Goal: Task Accomplishment & Management: Complete application form

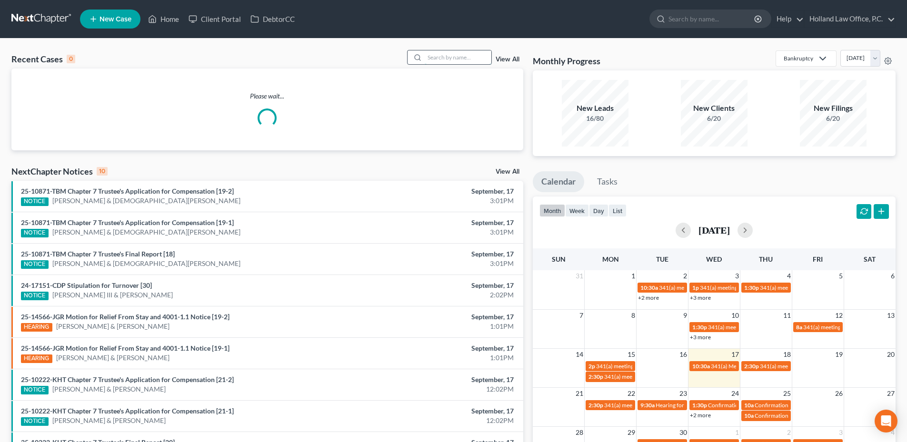
click at [462, 52] on input "search" at bounding box center [458, 57] width 67 height 14
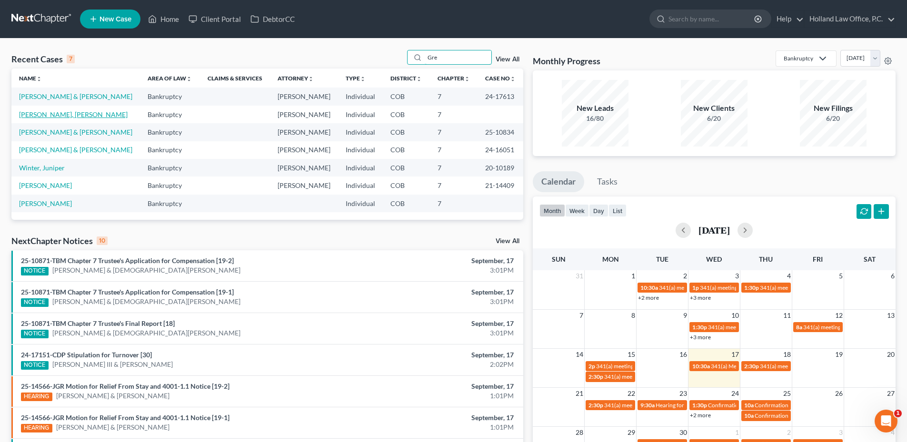
type input "Gre"
click at [36, 116] on link "[PERSON_NAME], [PERSON_NAME]" at bounding box center [73, 114] width 109 height 8
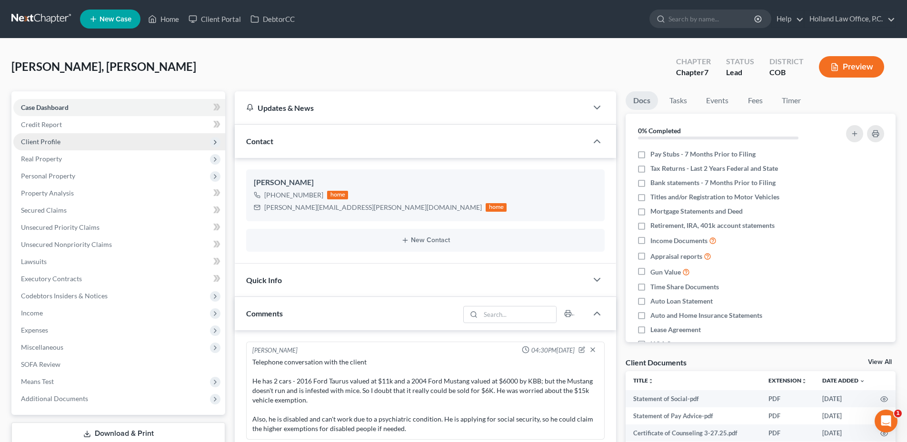
click at [80, 140] on span "Client Profile" at bounding box center [119, 141] width 212 height 17
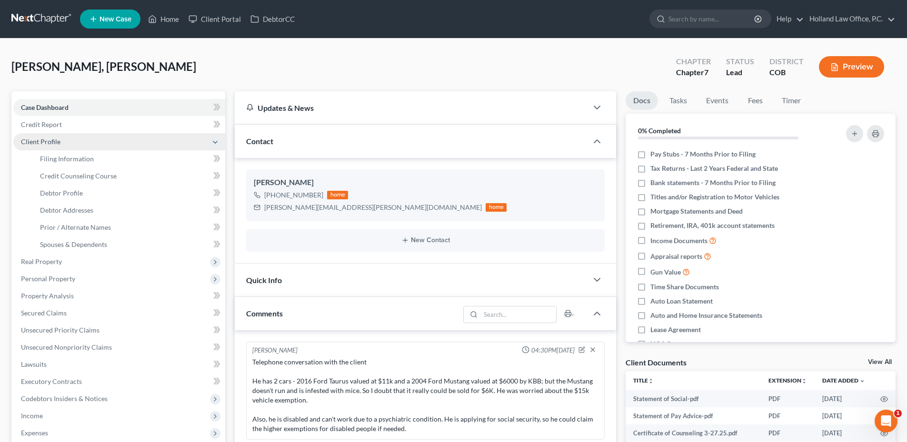
click at [51, 142] on span "Client Profile" at bounding box center [41, 142] width 40 height 8
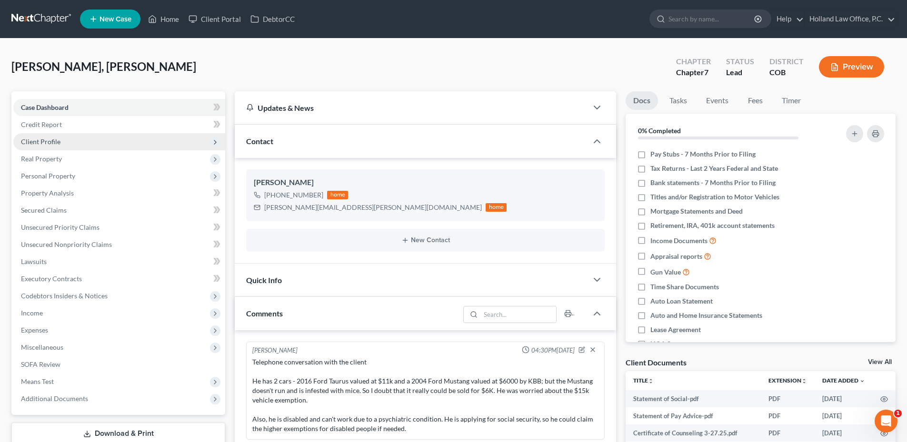
click at [64, 142] on span "Client Profile" at bounding box center [119, 141] width 212 height 17
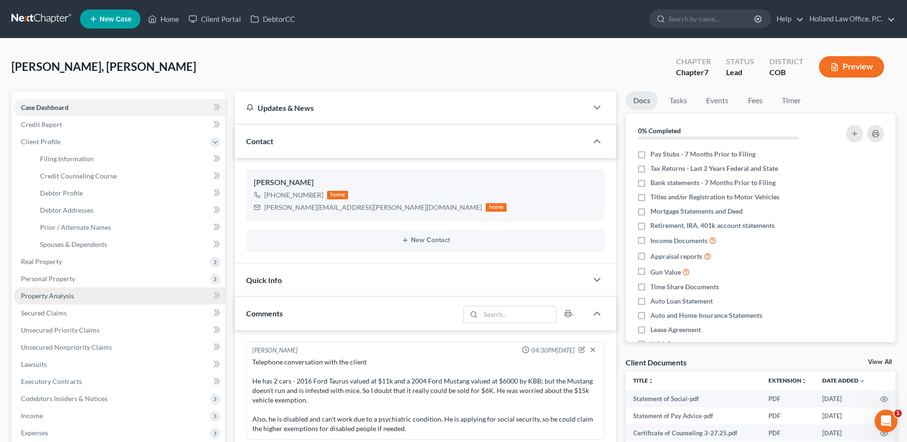
click at [58, 293] on span "Property Analysis" at bounding box center [47, 296] width 53 height 8
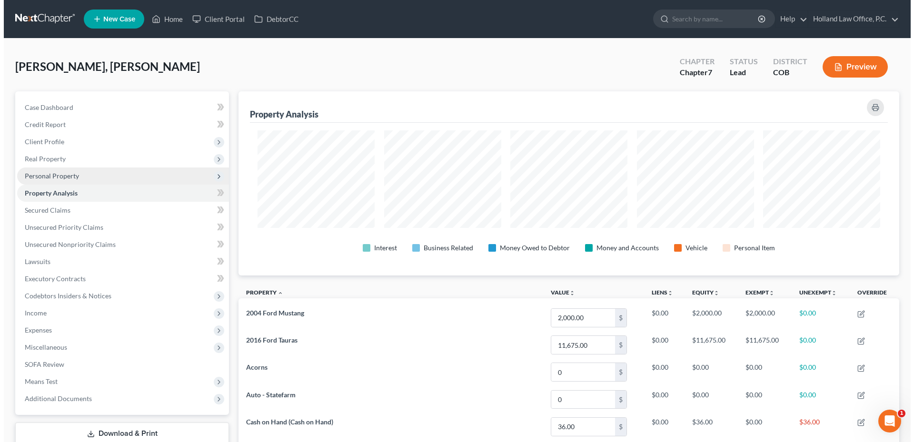
scroll to position [184, 661]
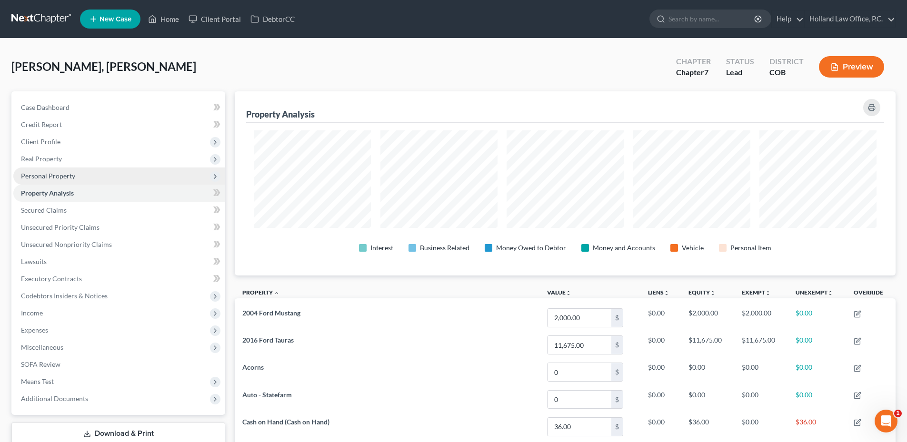
click at [67, 172] on span "Personal Property" at bounding box center [48, 176] width 54 height 8
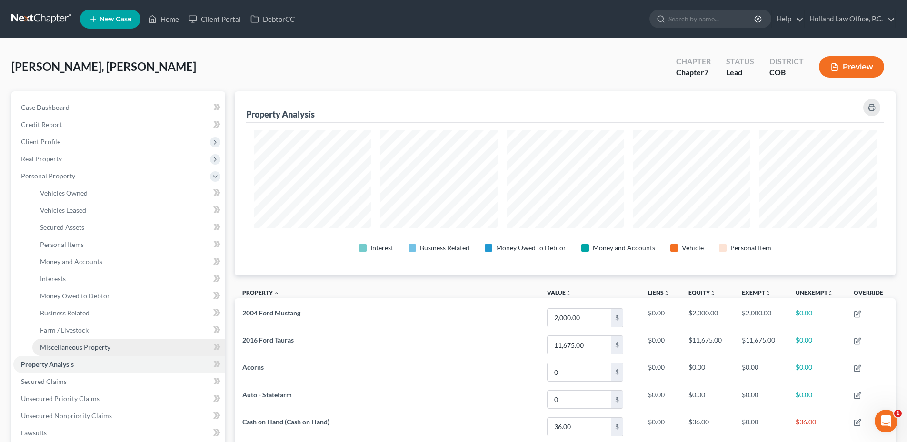
click at [79, 352] on link "Miscellaneous Property" at bounding box center [128, 347] width 193 height 17
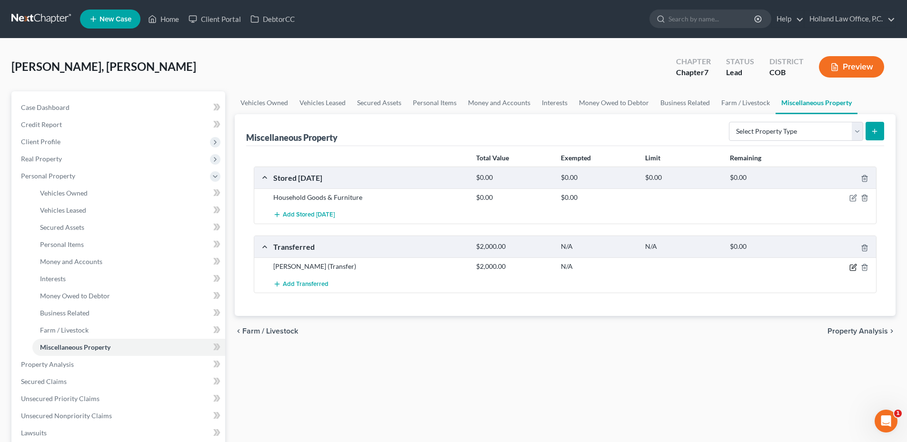
click at [853, 266] on icon "button" at bounding box center [853, 268] width 8 height 8
select select "Ordinary ([DATE])"
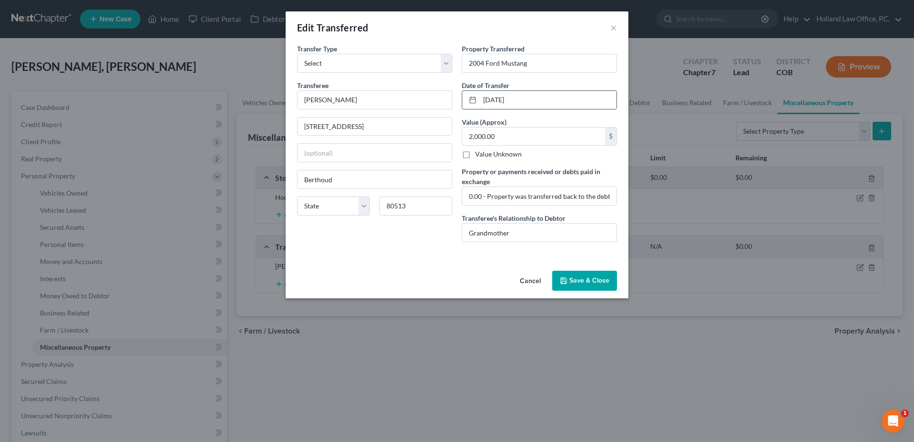
drag, startPoint x: 484, startPoint y: 102, endPoint x: 536, endPoint y: 98, distance: 53.0
click at [517, 98] on input "[DATE]" at bounding box center [548, 100] width 137 height 18
type input "[DATE]"
click at [525, 200] on input "0.00 - Property was transferred back to the debtor in [DATE]." at bounding box center [539, 196] width 154 height 18
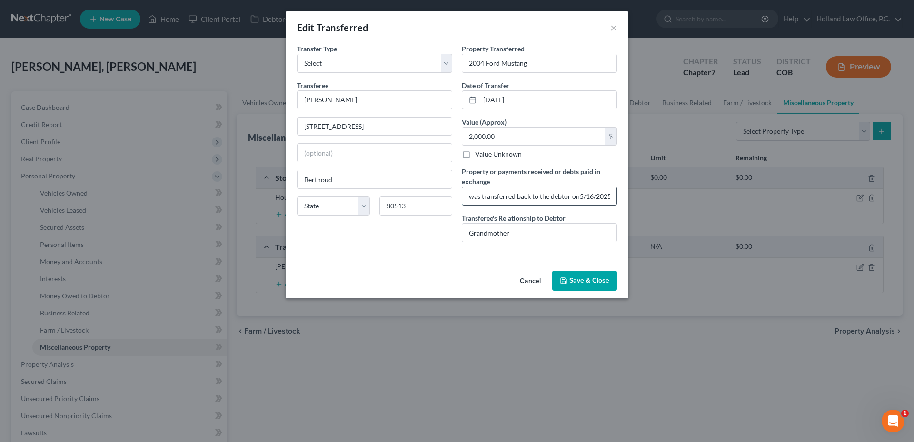
click at [577, 198] on input "0.00 - Property was transferred back to the debtor on5/16/2025." at bounding box center [539, 196] width 154 height 18
type input "0.00 - Property was transferred back to the debtor on [DATE]."
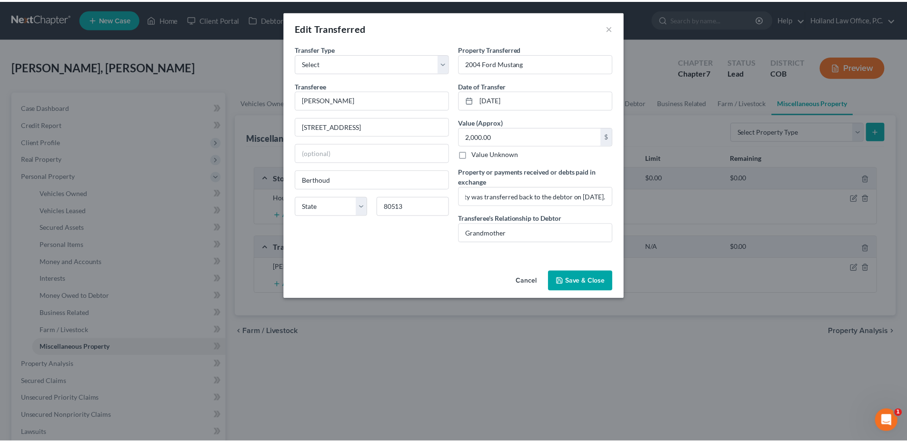
scroll to position [0, 0]
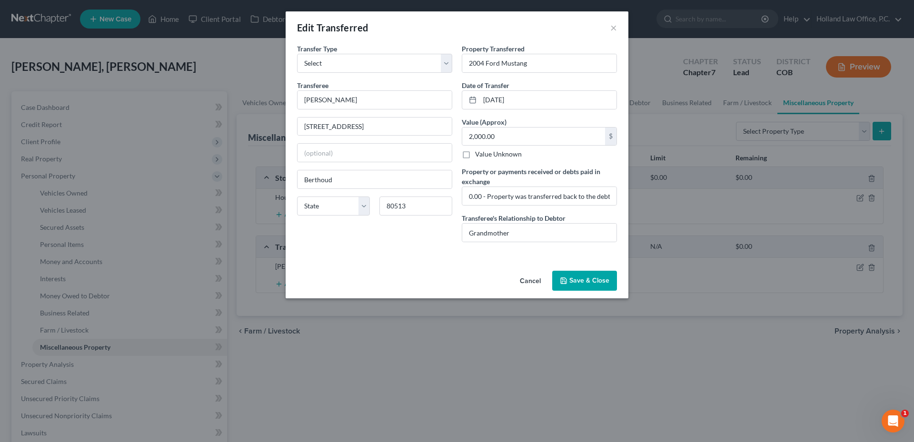
click at [578, 284] on button "Save & Close" at bounding box center [584, 281] width 65 height 20
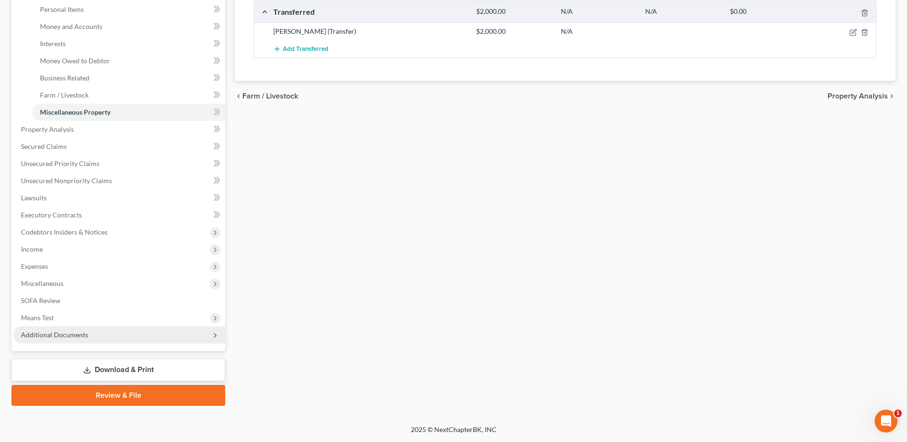
click at [96, 339] on span "Additional Documents" at bounding box center [119, 334] width 212 height 17
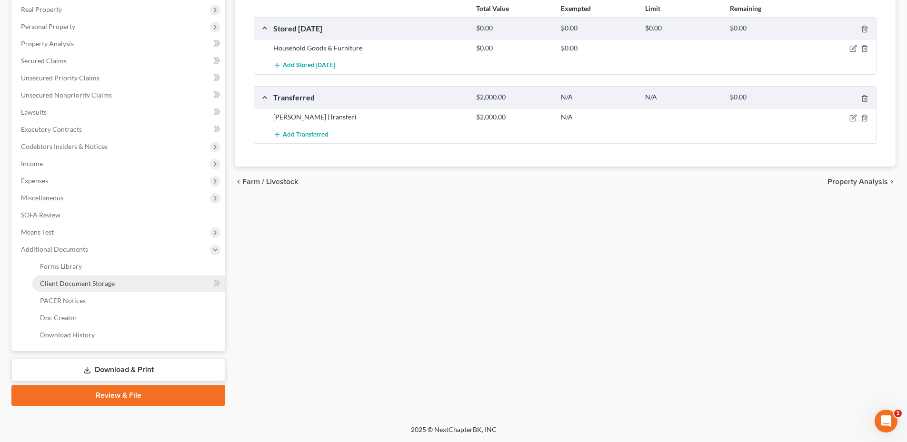
click at [106, 282] on span "Client Document Storage" at bounding box center [77, 283] width 75 height 8
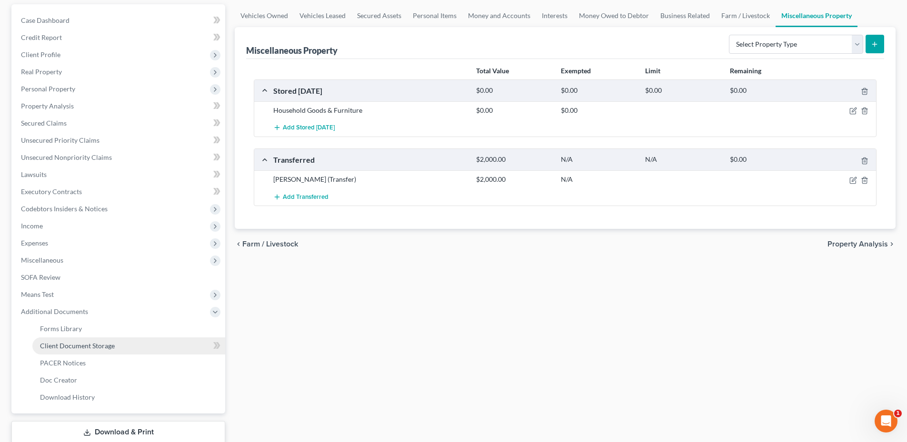
select select "5"
select select "28"
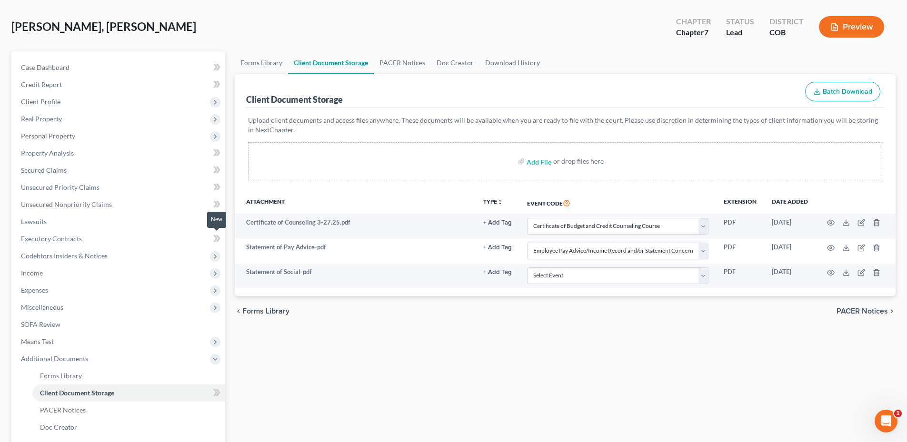
scroll to position [95, 0]
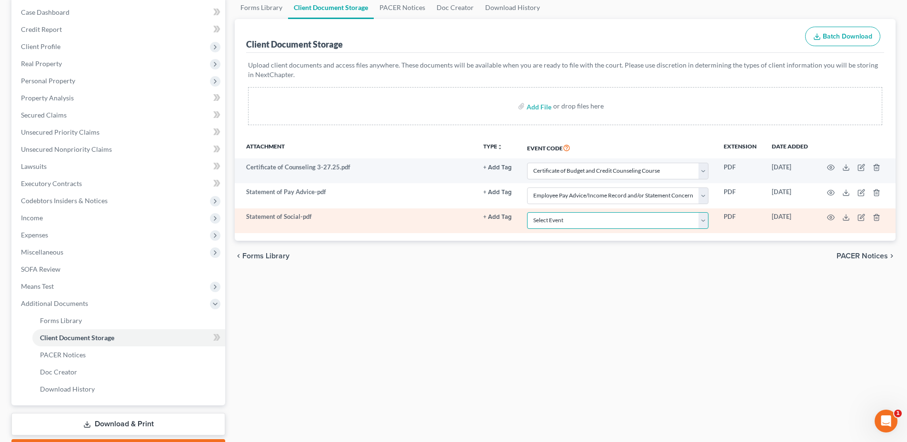
click at [626, 221] on select "Select Event 1009-1.1 Notice of Amendments 20 Largest Unsecured Creditors Amend…" at bounding box center [617, 220] width 181 height 17
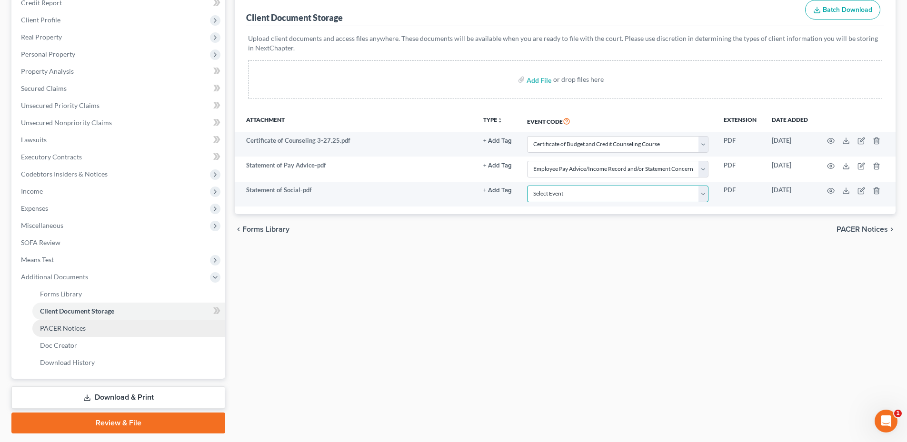
scroll to position [149, 0]
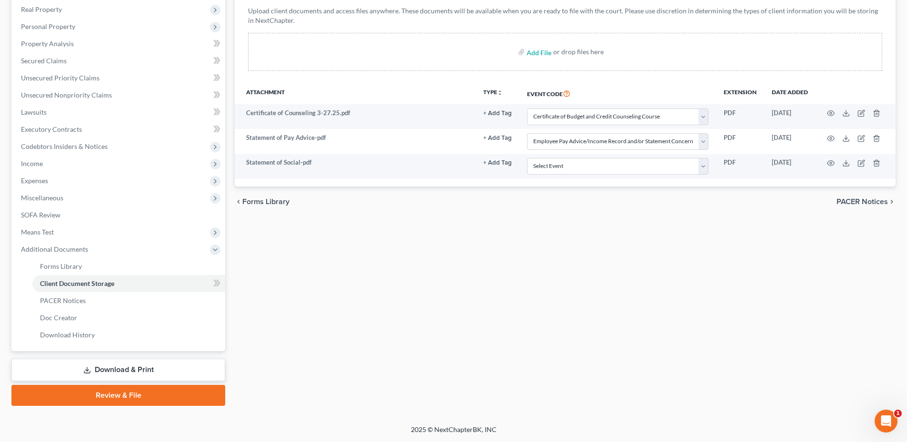
click at [168, 401] on link "Review & File" at bounding box center [118, 395] width 214 height 21
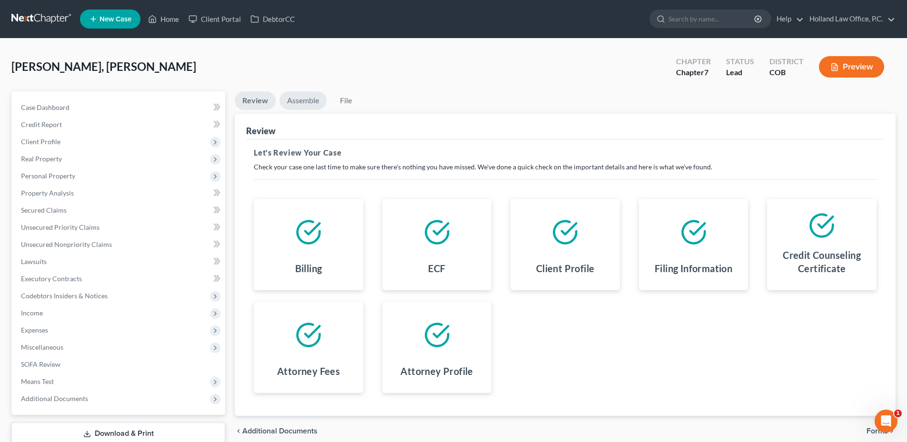
click at [325, 102] on link "Assemble" at bounding box center [302, 100] width 47 height 19
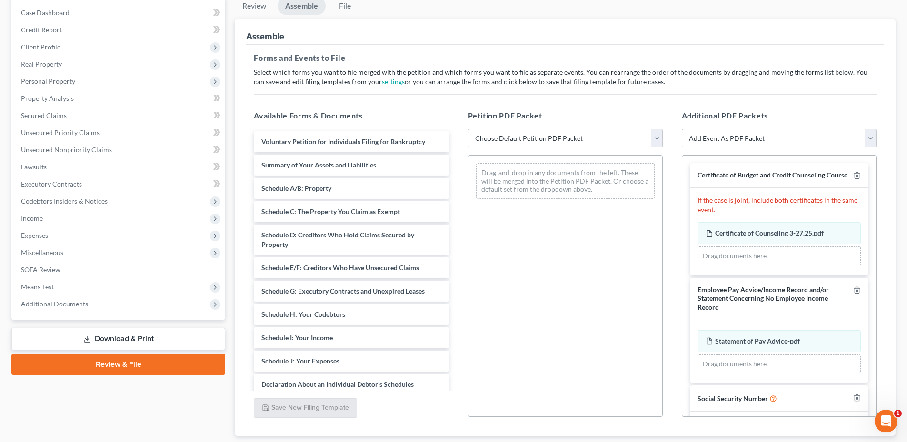
scroll to position [95, 0]
click at [555, 135] on select "Choose Default Petition PDF Packet Emergency Filing (Voluntary Petition and Cre…" at bounding box center [565, 138] width 195 height 19
click at [468, 129] on select "Choose Default Petition PDF Packet Emergency Filing (Voluntary Petition and Cre…" at bounding box center [565, 138] width 195 height 19
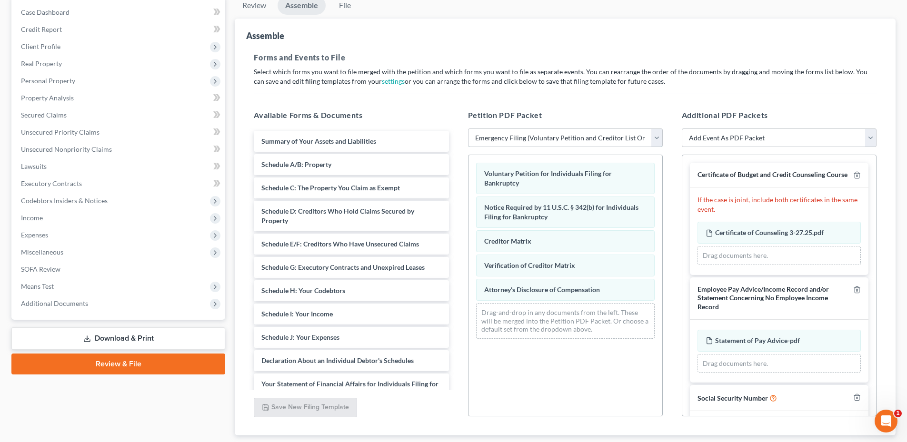
click at [548, 145] on select "Choose Default Petition PDF Packet Emergency Filing (Voluntary Petition and Cre…" at bounding box center [565, 138] width 195 height 19
select select "1"
click at [468, 129] on select "Choose Default Petition PDF Packet Emergency Filing (Voluntary Petition and Cre…" at bounding box center [565, 138] width 195 height 19
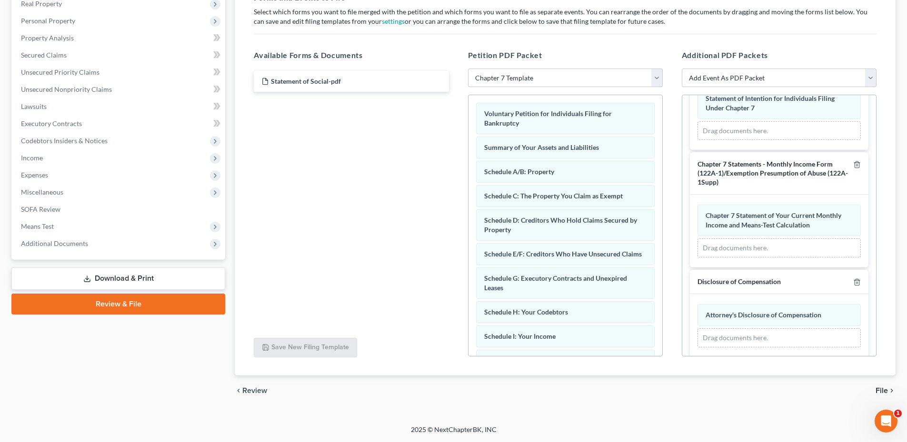
scroll to position [356, 0]
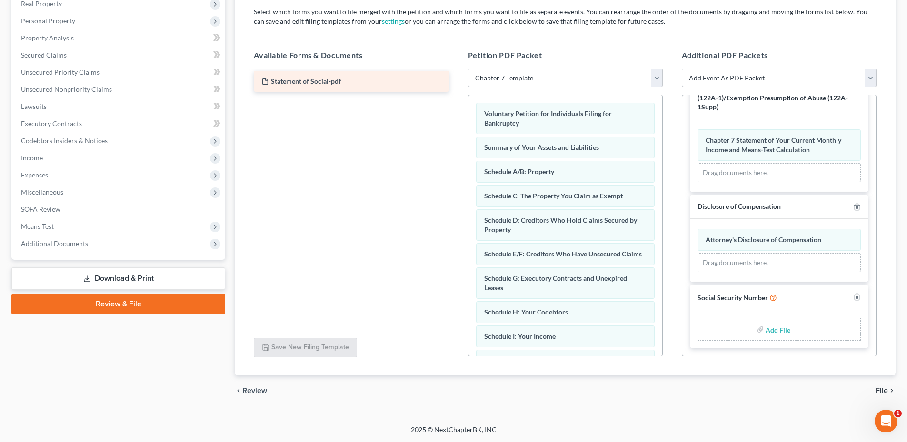
click at [325, 87] on div "Statement of Social-pdf" at bounding box center [351, 81] width 195 height 21
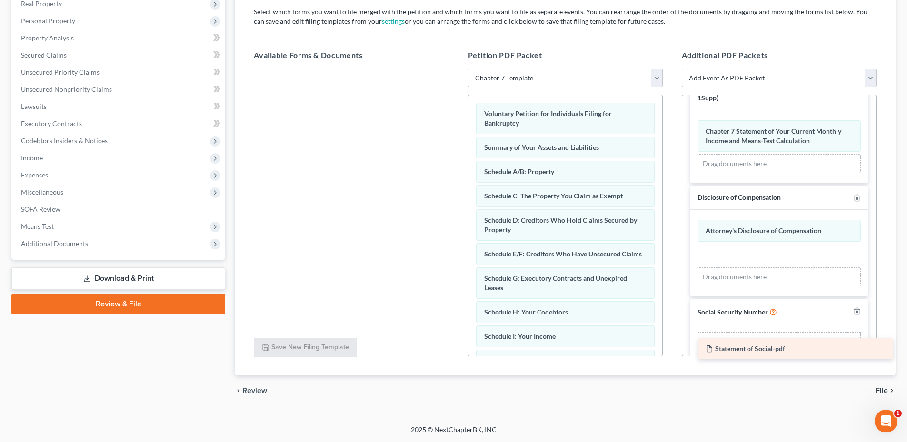
drag, startPoint x: 328, startPoint y: 85, endPoint x: 772, endPoint y: 352, distance: 518.1
click at [456, 69] on div "Statement of Social-pdf Statement of Social-pdf" at bounding box center [351, 69] width 210 height 0
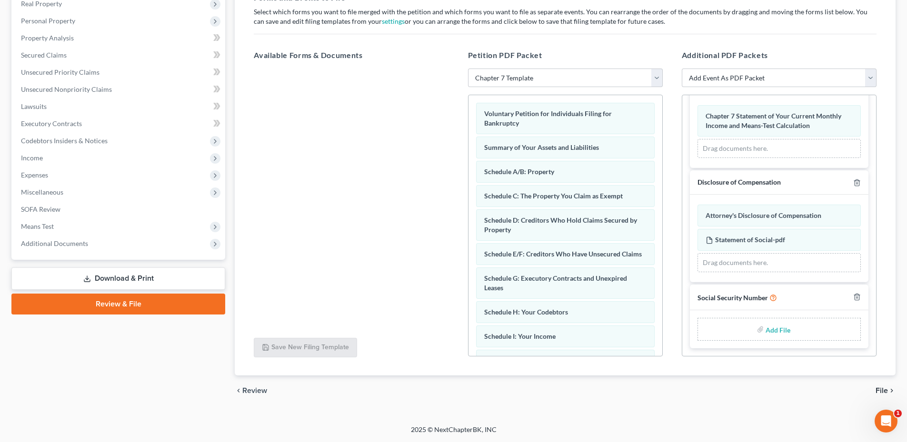
scroll to position [381, 0]
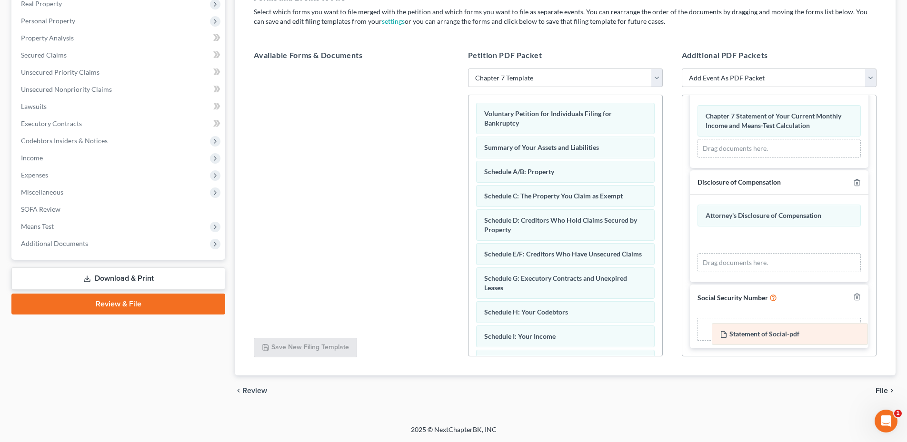
drag, startPoint x: 752, startPoint y: 242, endPoint x: 766, endPoint y: 339, distance: 97.5
click at [766, 272] on div "Statement of Social-pdf Amended Statement of Social-pdf Attorney's Disclosure o…" at bounding box center [778, 239] width 163 height 68
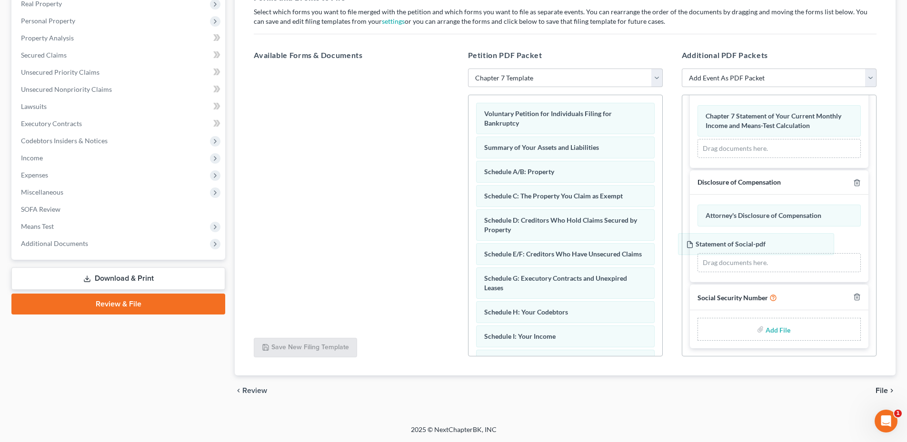
scroll to position [356, 0]
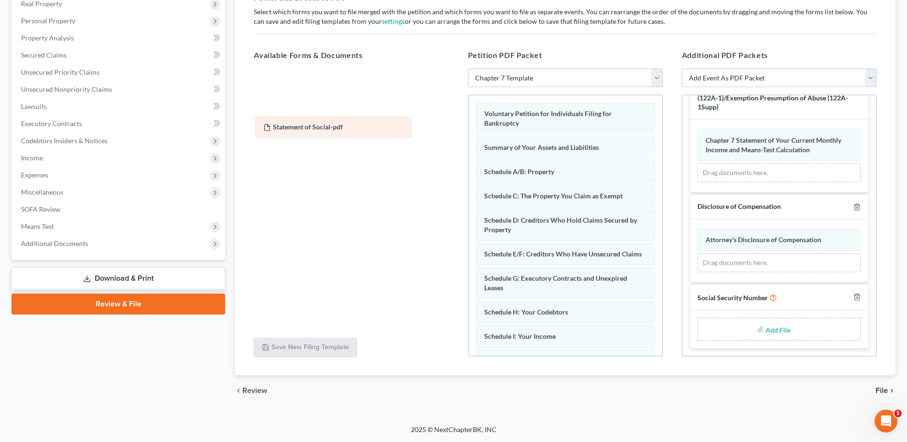
drag, startPoint x: 822, startPoint y: 232, endPoint x: 373, endPoint y: 97, distance: 469.0
click at [697, 229] on div "Statement of Social-pdf Amended Statement of Social-pdf Attorney's Disclosure o…" at bounding box center [778, 250] width 163 height 43
type input "C:\fakepath\Statement of Social.pdf"
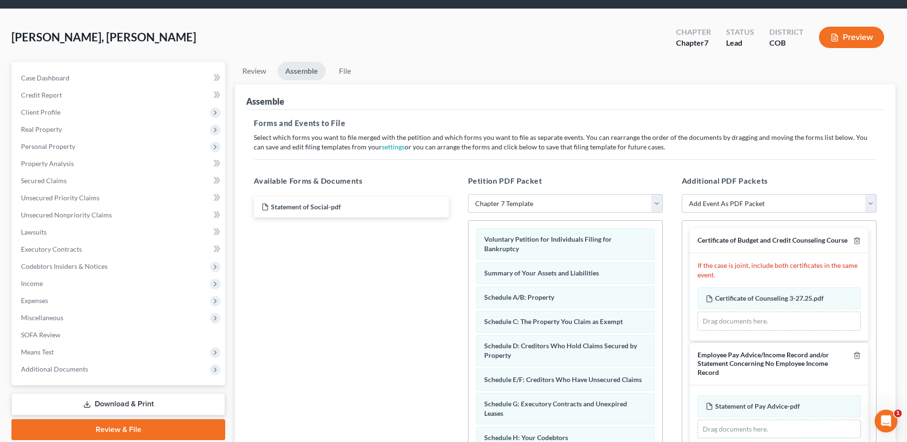
scroll to position [0, 0]
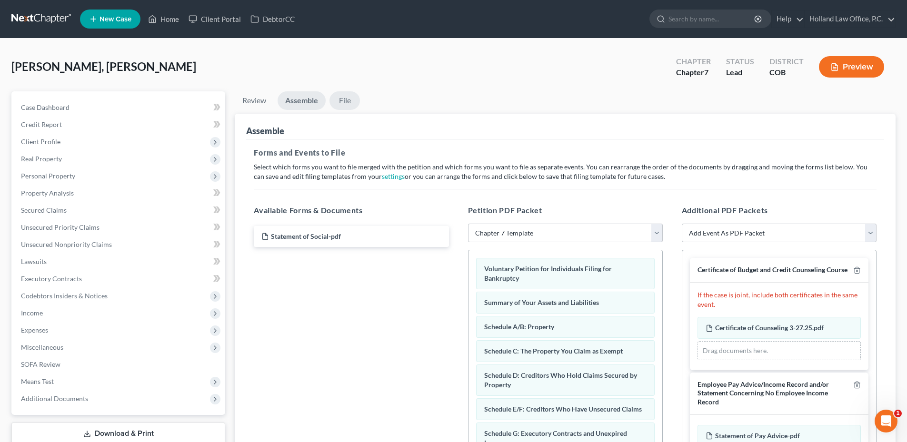
click at [343, 103] on link "File" at bounding box center [344, 100] width 30 height 19
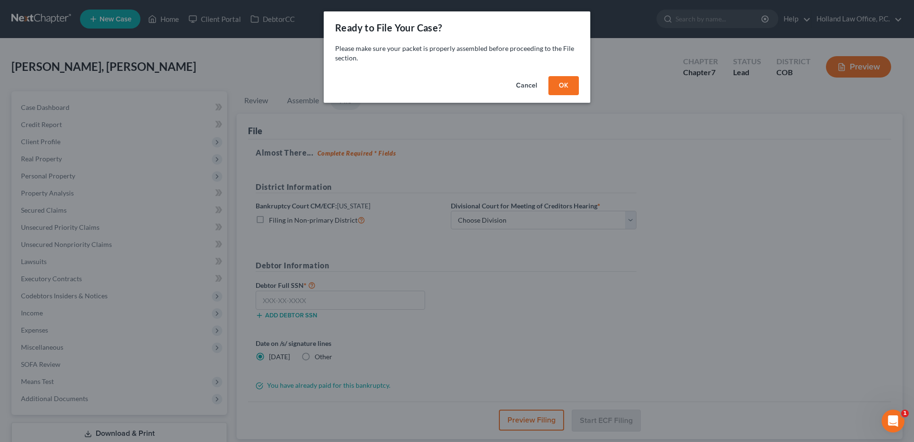
click at [563, 83] on button "OK" at bounding box center [563, 85] width 30 height 19
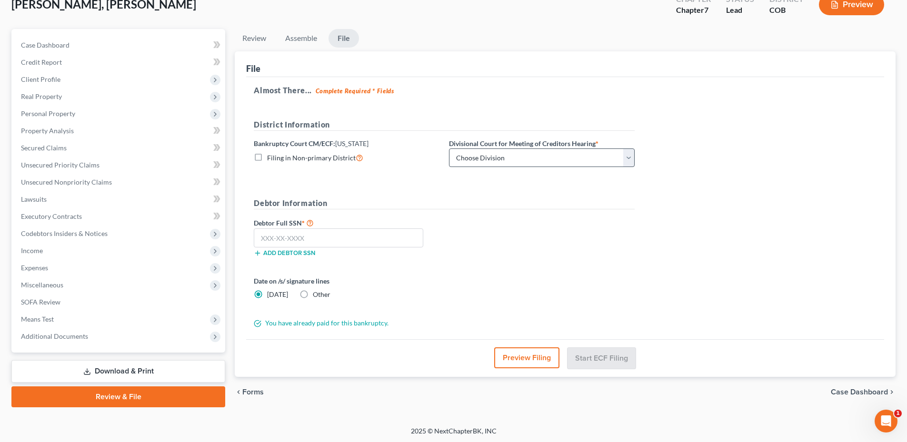
scroll to position [64, 0]
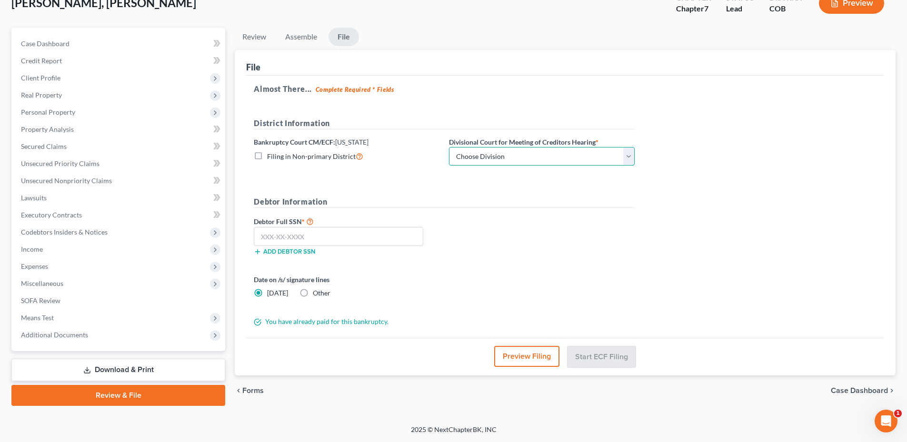
drag, startPoint x: 514, startPoint y: 152, endPoint x: 503, endPoint y: 165, distance: 17.2
click at [514, 152] on select "Choose Division [GEOGRAPHIC_DATA]" at bounding box center [542, 156] width 186 height 19
drag, startPoint x: 496, startPoint y: 158, endPoint x: 505, endPoint y: 162, distance: 9.6
click at [496, 158] on select "Choose Division [GEOGRAPHIC_DATA]" at bounding box center [542, 156] width 186 height 19
select select "0"
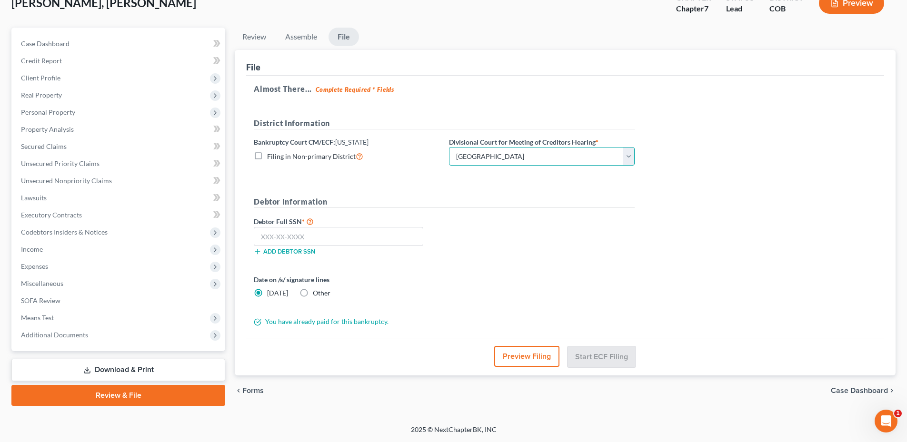
click at [449, 147] on select "Choose Division [GEOGRAPHIC_DATA]" at bounding box center [542, 156] width 186 height 19
click at [317, 239] on input "text" at bounding box center [338, 236] width 169 height 19
click at [297, 238] on input "text" at bounding box center [338, 236] width 169 height 19
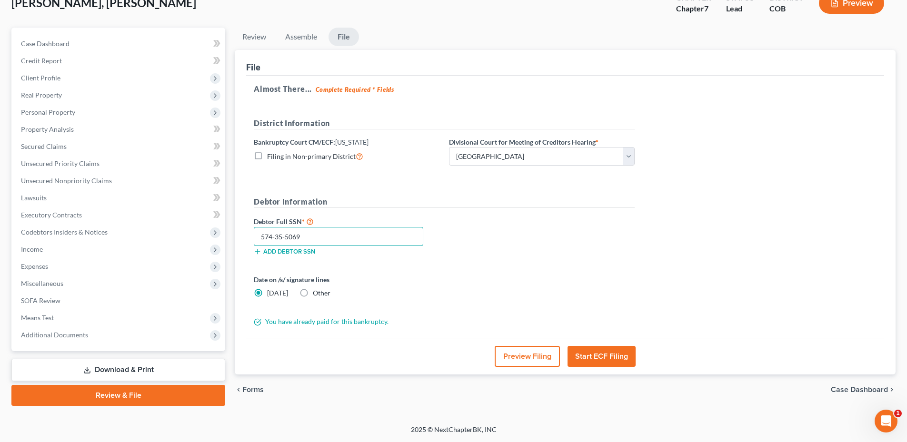
type input "574-35-5069"
click at [313, 294] on label "Other" at bounding box center [322, 293] width 18 height 10
click at [317, 294] on input "Other" at bounding box center [320, 291] width 6 height 6
radio input "true"
radio input "false"
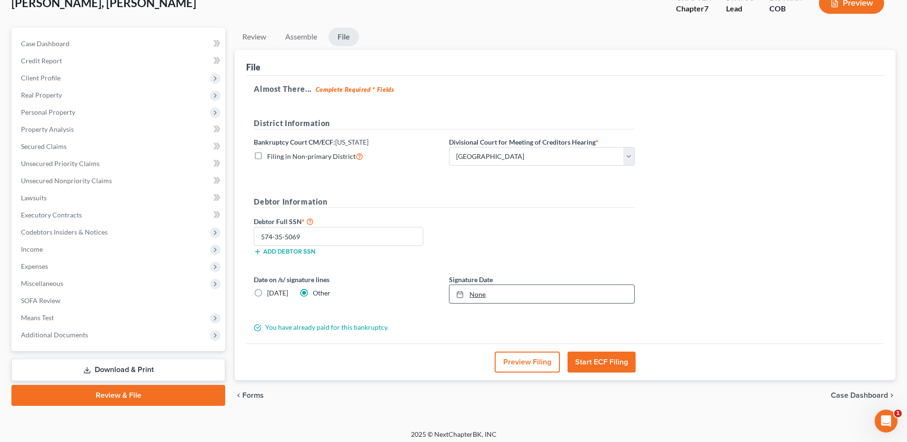
type input "[DATE]"
click at [508, 296] on link "None" at bounding box center [541, 294] width 185 height 18
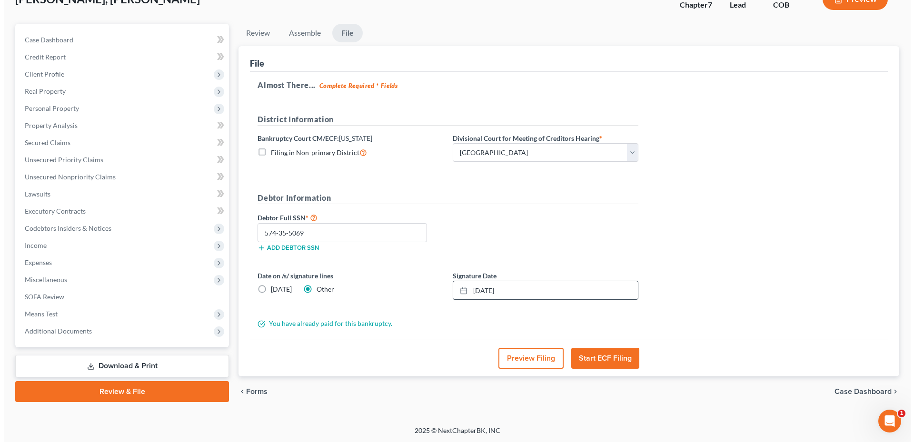
scroll to position [69, 0]
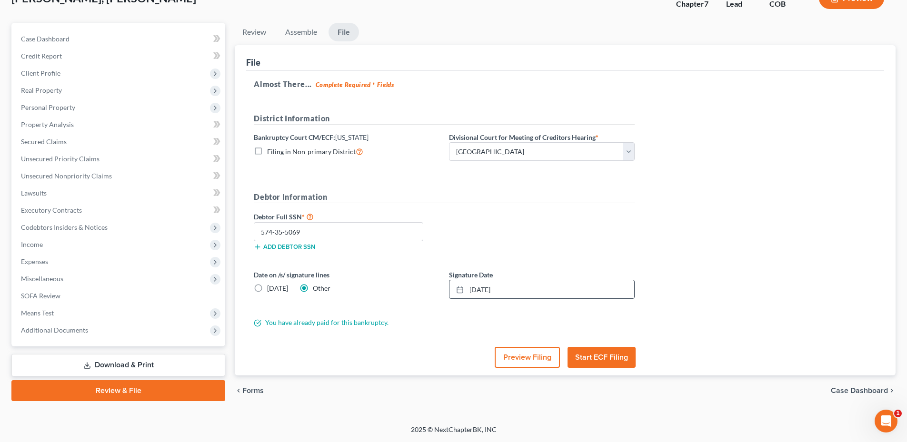
click at [604, 357] on button "Start ECF Filing" at bounding box center [601, 357] width 68 height 21
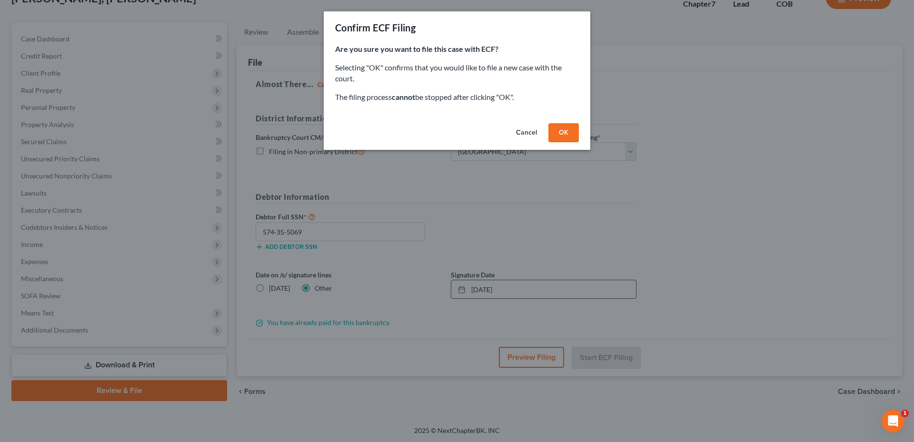
click at [568, 129] on button "OK" at bounding box center [563, 132] width 30 height 19
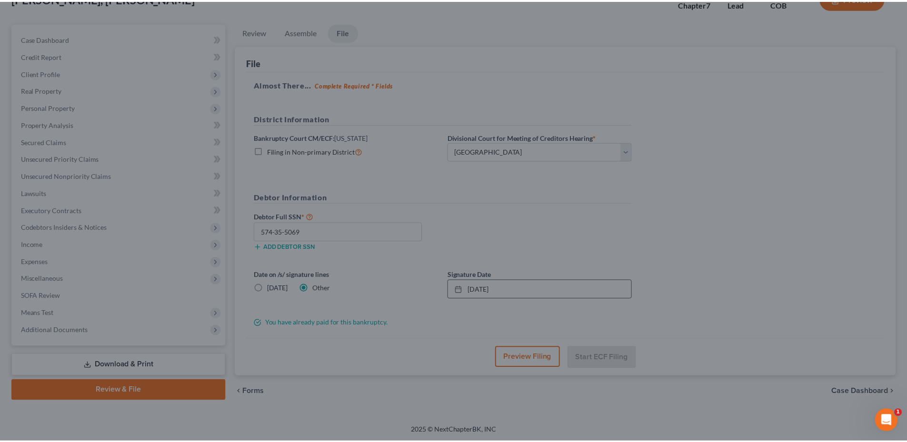
scroll to position [64, 0]
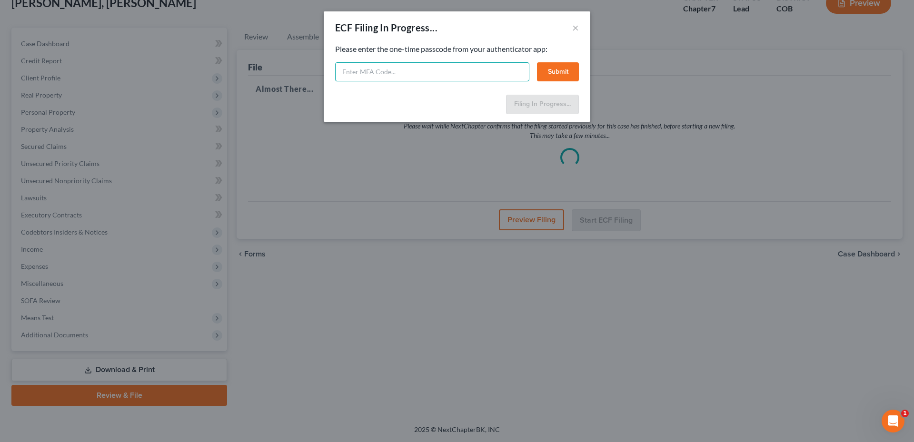
click at [455, 64] on input "text" at bounding box center [432, 71] width 194 height 19
paste input "864370"
type input "864370"
click at [553, 75] on button "Submit" at bounding box center [558, 71] width 42 height 19
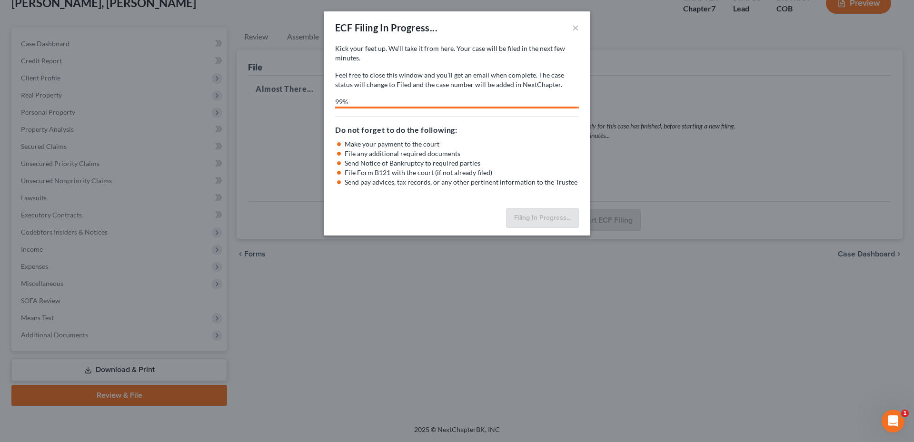
select select "0"
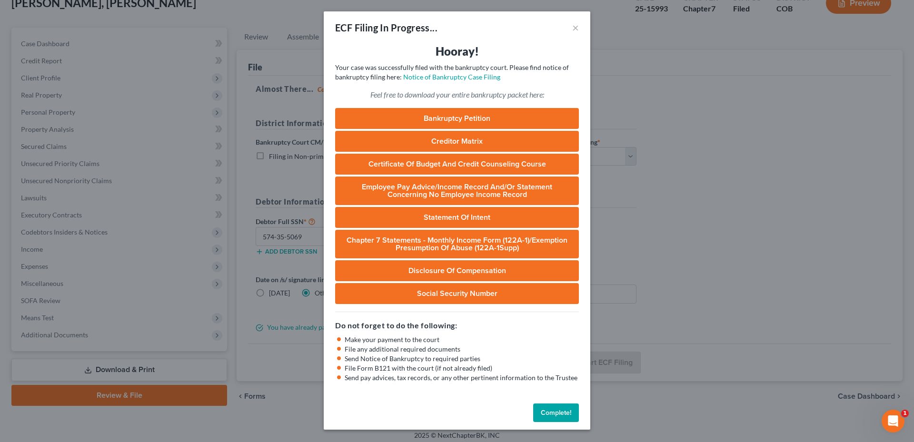
click at [548, 410] on button "Complete!" at bounding box center [556, 413] width 46 height 19
